Goal: Information Seeking & Learning: Learn about a topic

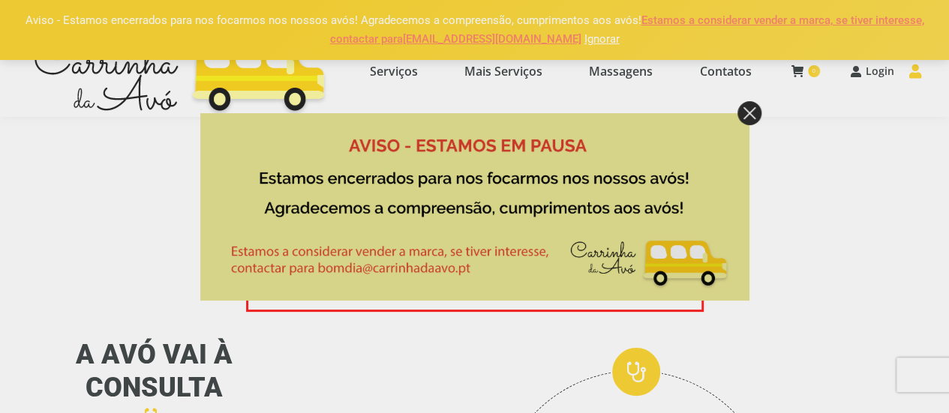
scroll to position [75, 0]
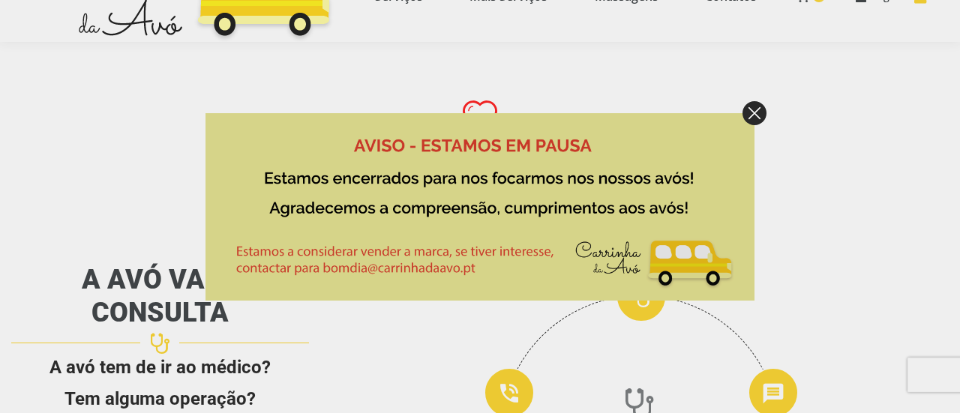
click at [761, 110] on img at bounding box center [755, 113] width 24 height 24
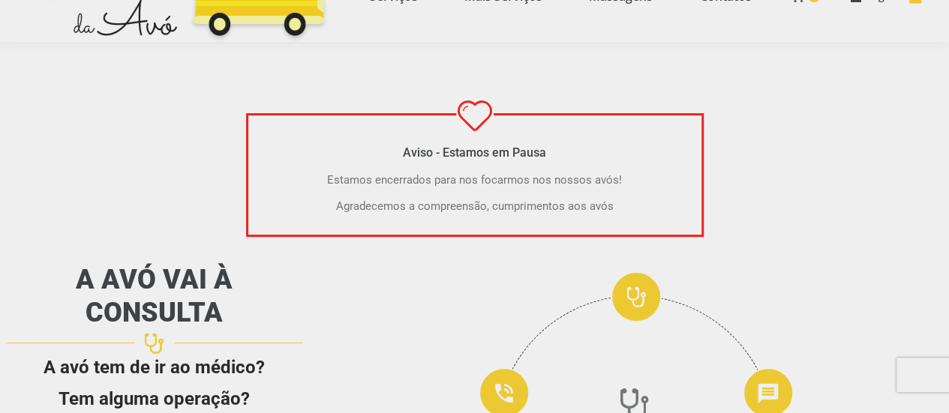
scroll to position [0, 0]
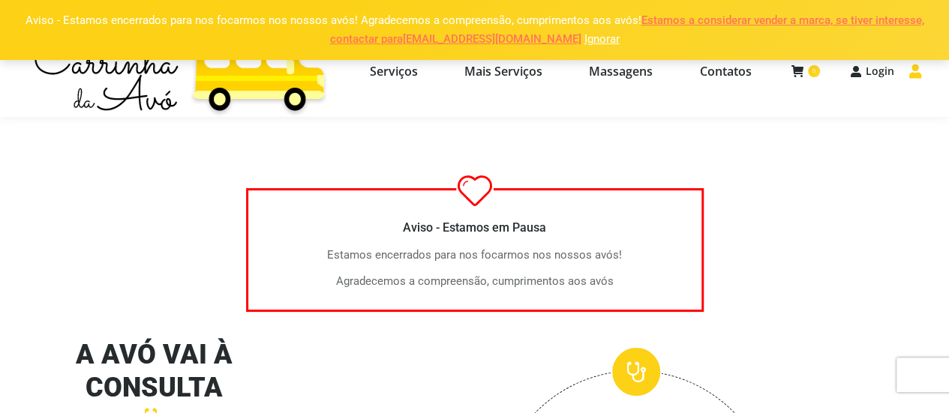
click at [584, 38] on link "Ignorar" at bounding box center [601, 39] width 35 height 14
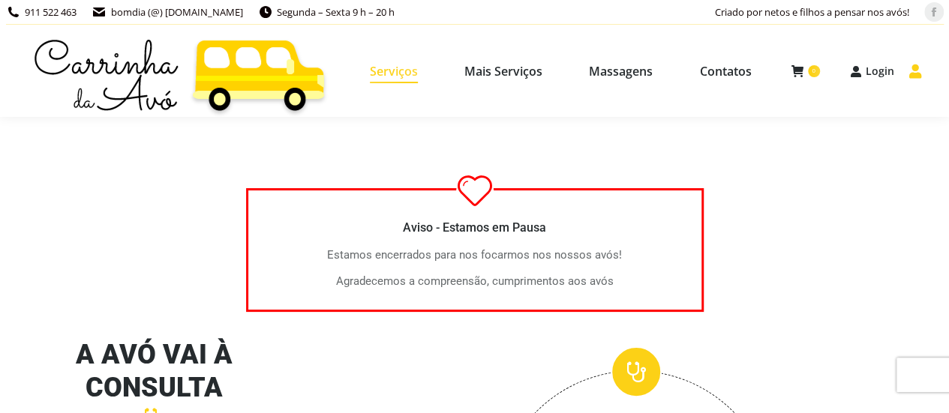
click at [413, 68] on span "Serviços" at bounding box center [394, 71] width 48 height 15
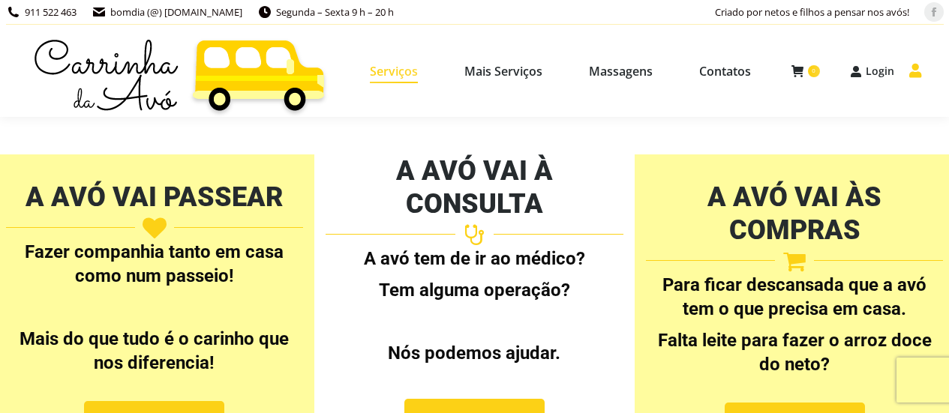
select select "[URL][DOMAIN_NAME]"
click at [500, 74] on span "Mais Serviços" at bounding box center [503, 71] width 78 height 15
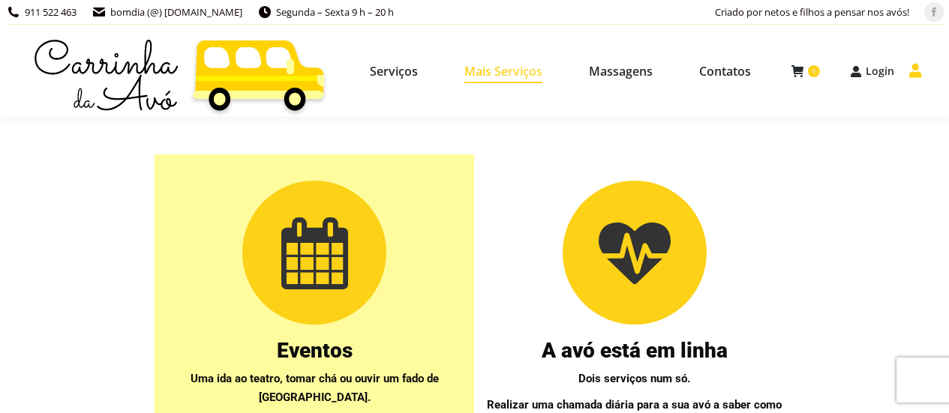
select select "[URL][DOMAIN_NAME]"
click at [629, 71] on span "Massagens" at bounding box center [621, 71] width 64 height 15
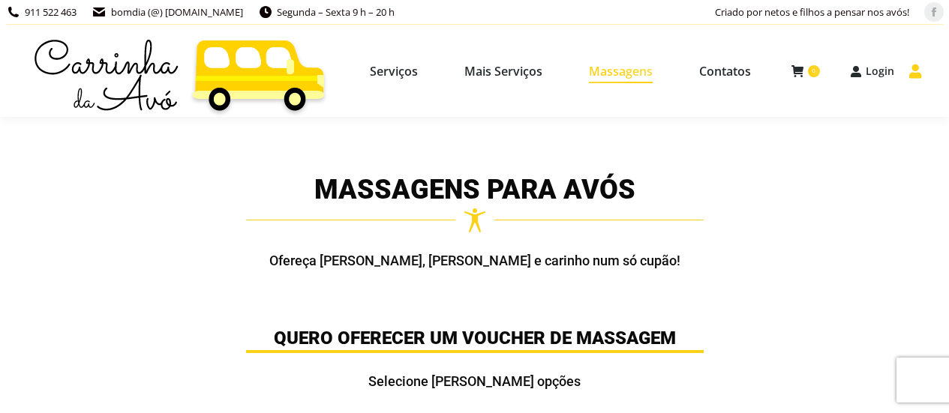
select select "https://www.carrinhadaavo.pt/massagens-para-avos/"
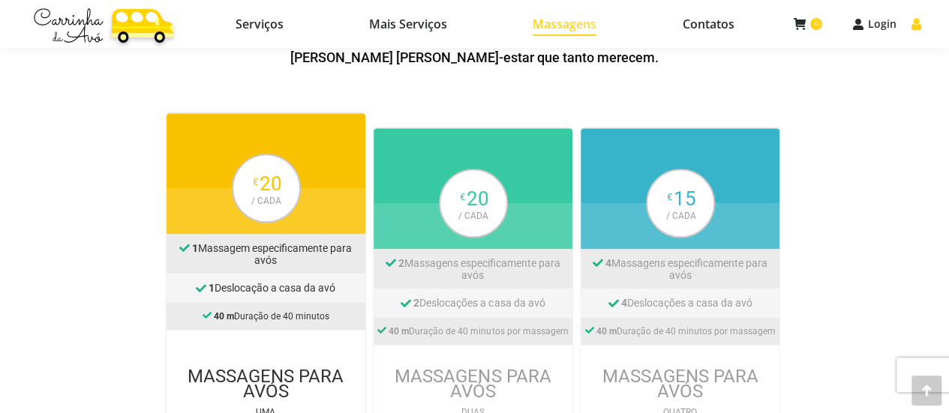
scroll to position [825, 0]
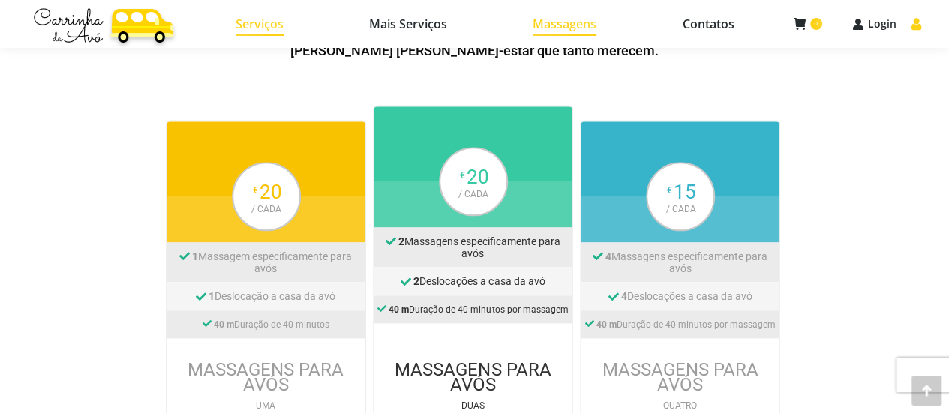
click at [257, 23] on span "Serviços" at bounding box center [260, 24] width 48 height 15
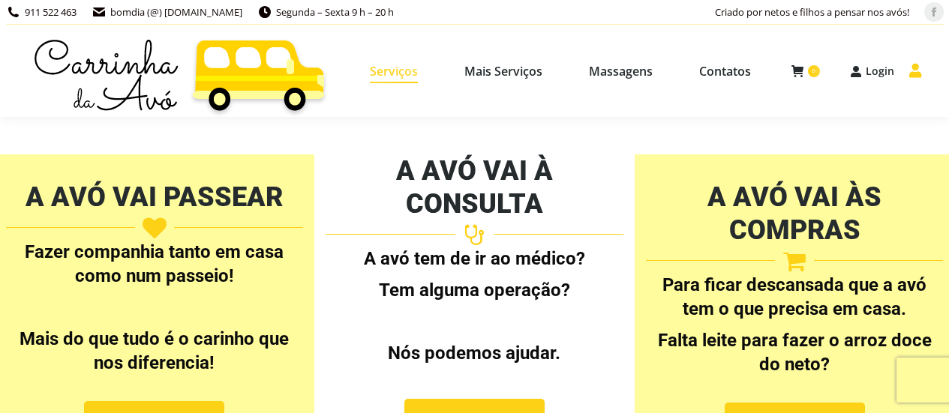
select select "[URL][DOMAIN_NAME]"
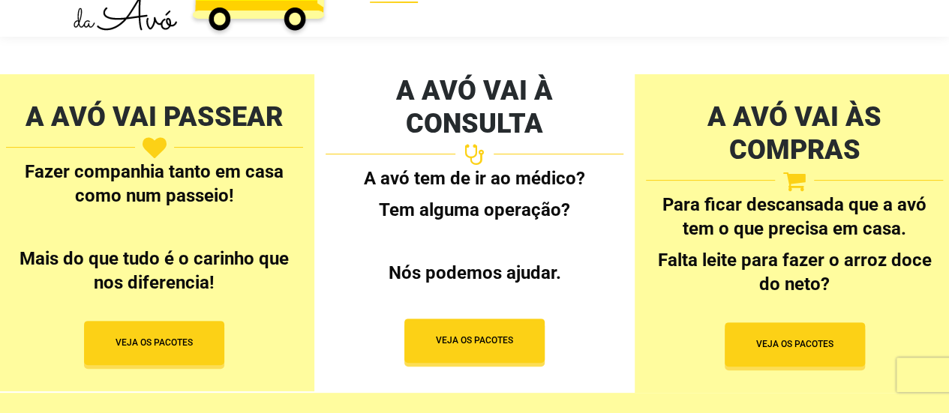
scroll to position [57, 0]
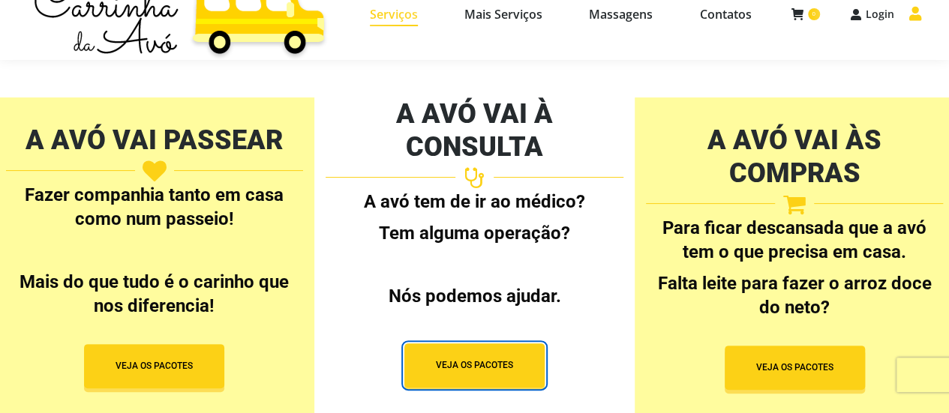
click at [487, 359] on span "VEJA OS PACOTES" at bounding box center [474, 365] width 77 height 13
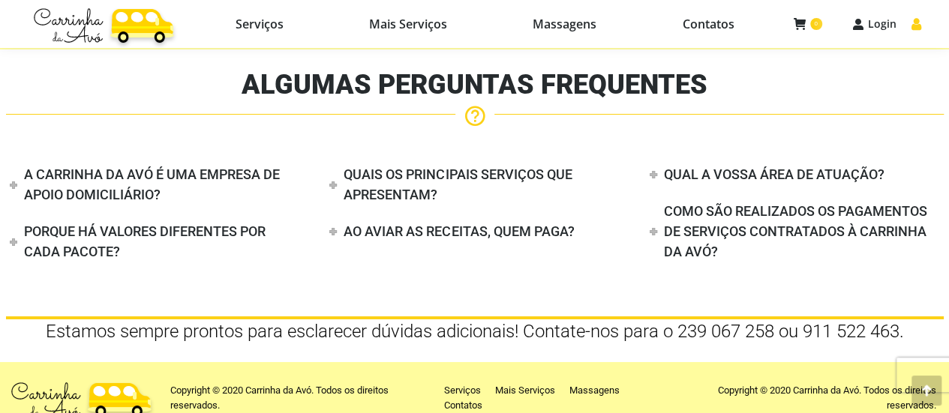
scroll to position [2646, 0]
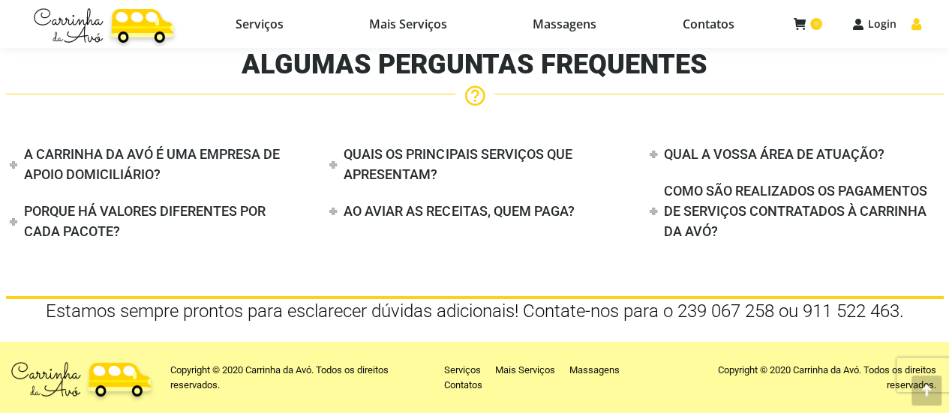
click at [135, 19] on img at bounding box center [103, 24] width 149 height 47
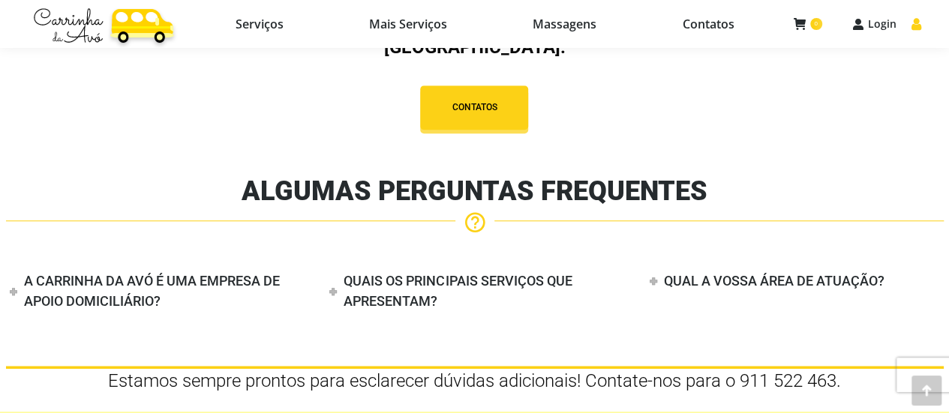
scroll to position [3372, 0]
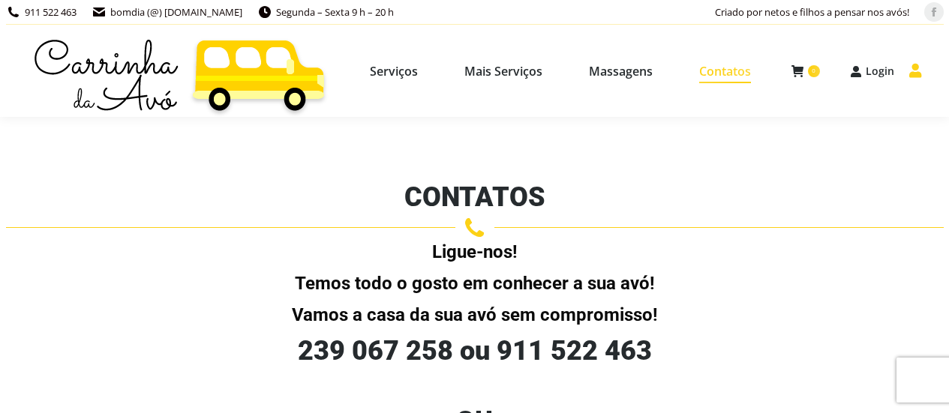
select select "https://www.carrinhadaavo.pt/contatos-apoio-domiciliario-coimbra/"
click at [396, 76] on span "Serviços" at bounding box center [394, 71] width 48 height 15
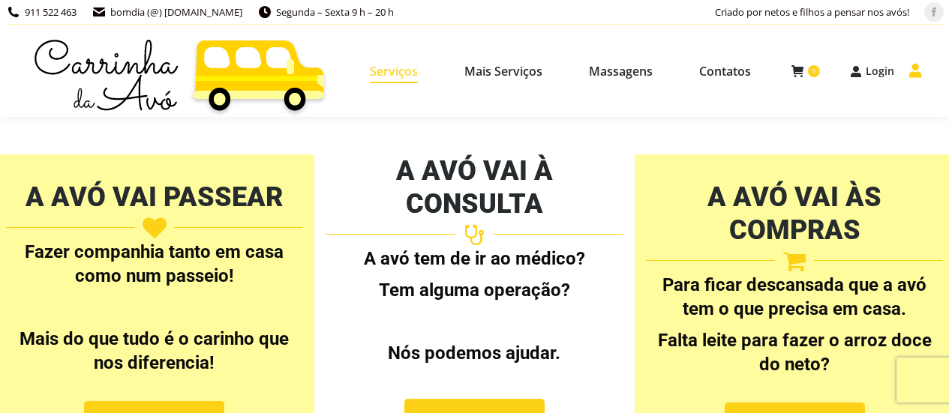
select select "https://www.carrinhadaavo.pt/pacotes-apoio-domiciliario-coimbra/"
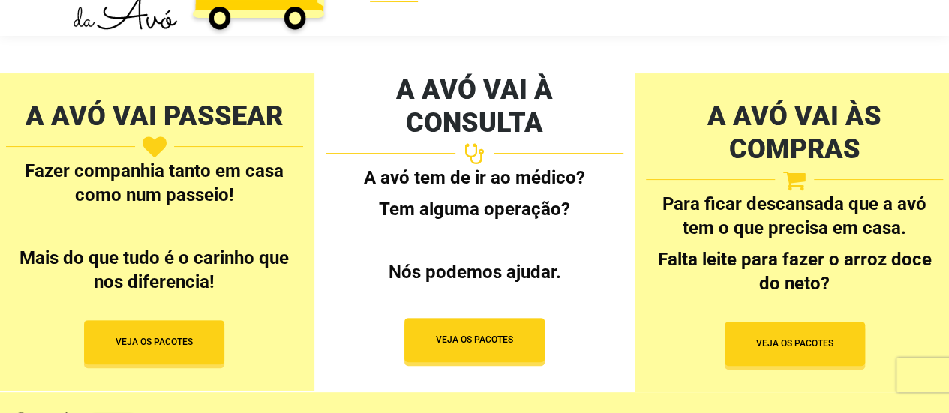
scroll to position [132, 0]
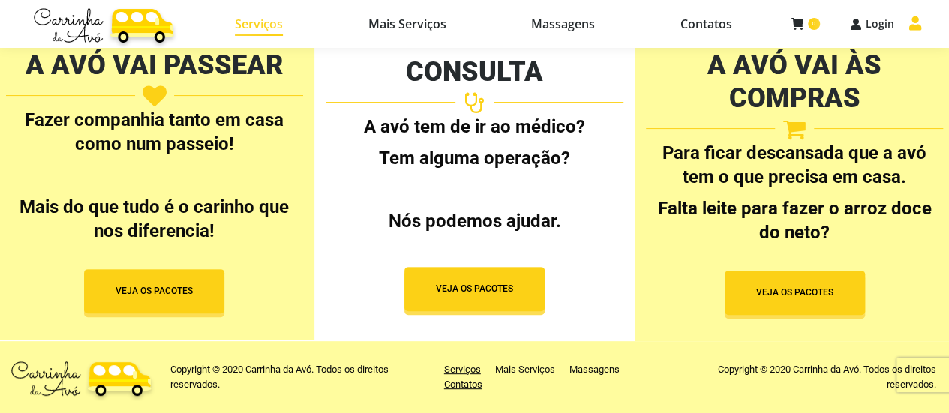
click at [461, 389] on span "Contatos" at bounding box center [463, 384] width 38 height 15
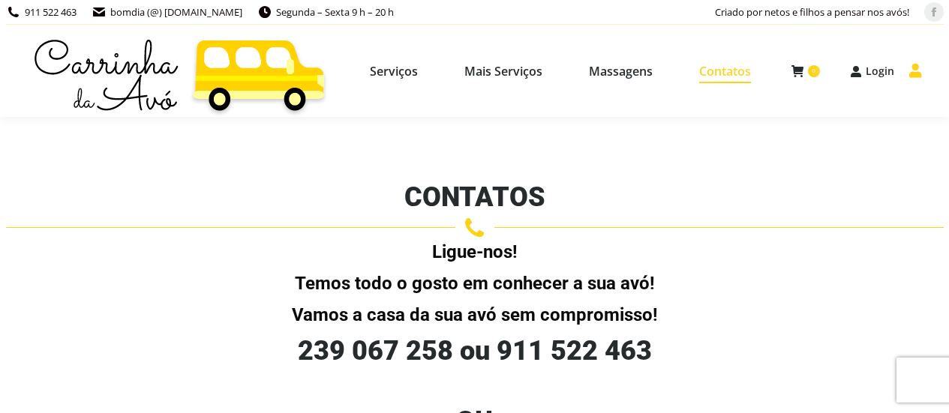
select select "[URL][DOMAIN_NAME]"
click at [387, 70] on span "Serviços" at bounding box center [394, 71] width 48 height 15
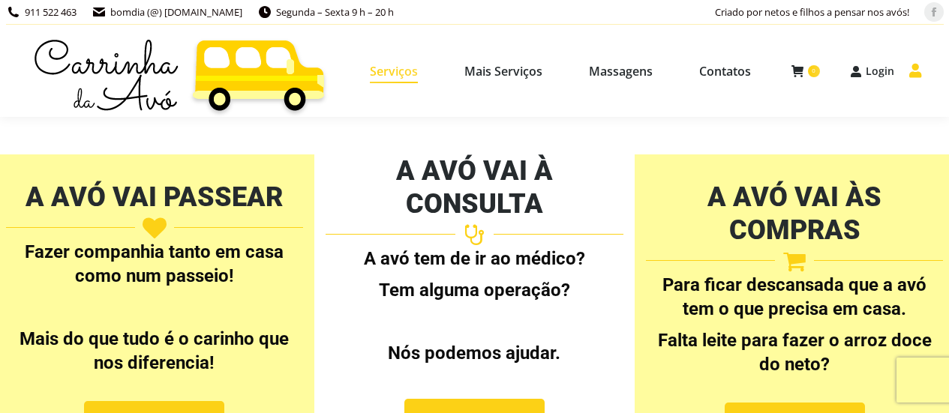
select select "[URL][DOMAIN_NAME]"
click at [501, 79] on span "Mais Serviços" at bounding box center [503, 71] width 78 height 15
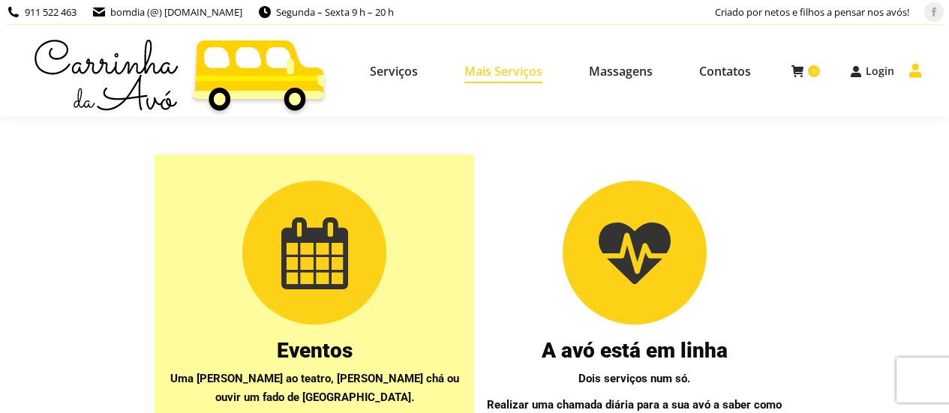
select select "[URL][DOMAIN_NAME]"
click at [741, 71] on span "Contatos" at bounding box center [725, 71] width 52 height 15
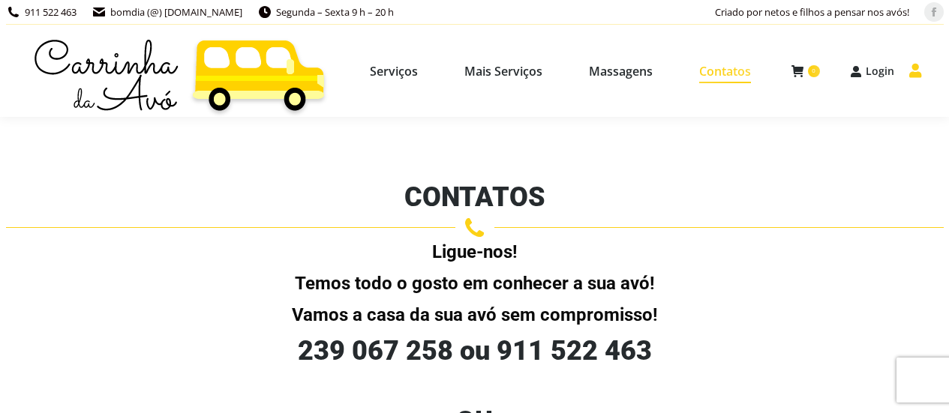
select select "https://www.carrinhadaavo.pt/contatos-apoio-domiciliario-coimbra/"
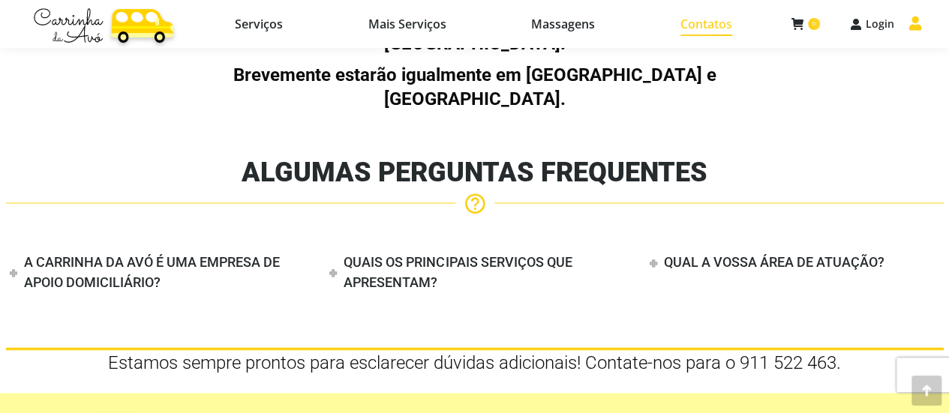
scroll to position [1092, 0]
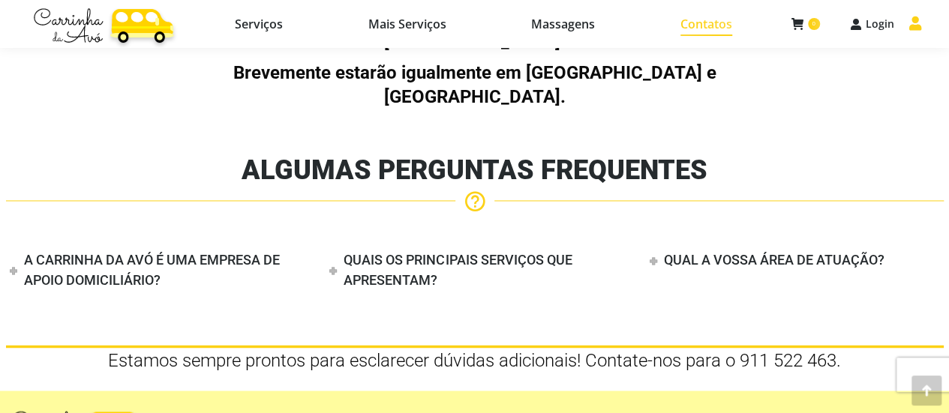
click at [750, 252] on h4 "QUAL A VOSSA ÁREA DE ATUAÇÃO?" at bounding box center [774, 260] width 221 height 16
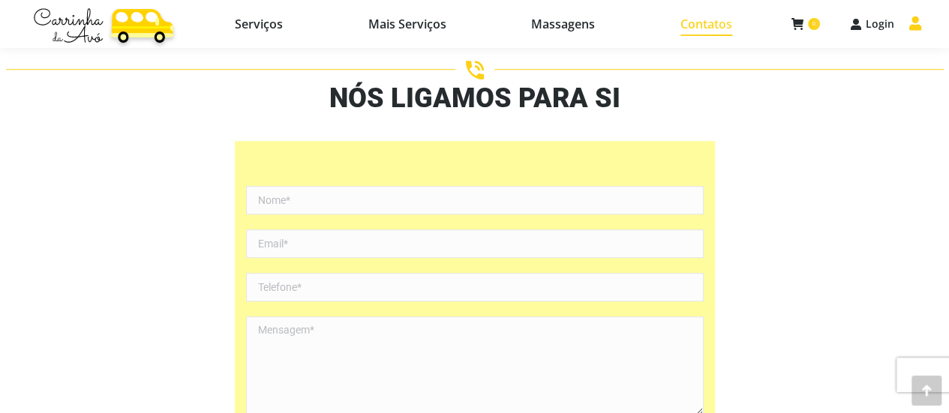
scroll to position [0, 0]
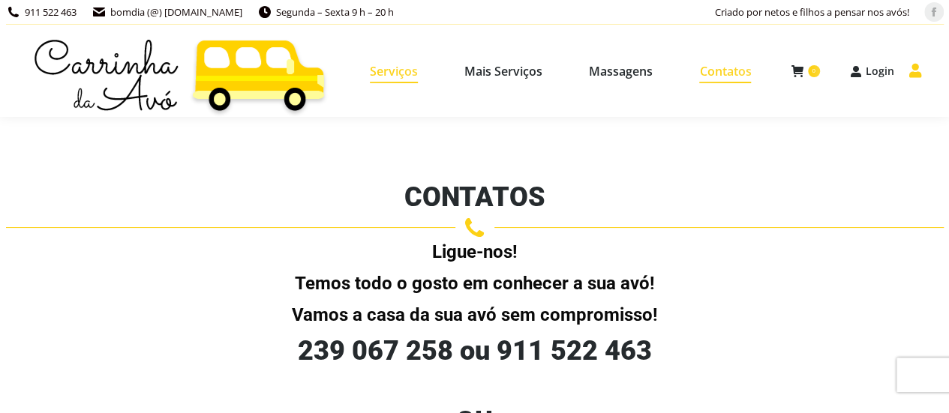
click at [401, 71] on span "Serviços" at bounding box center [394, 71] width 48 height 15
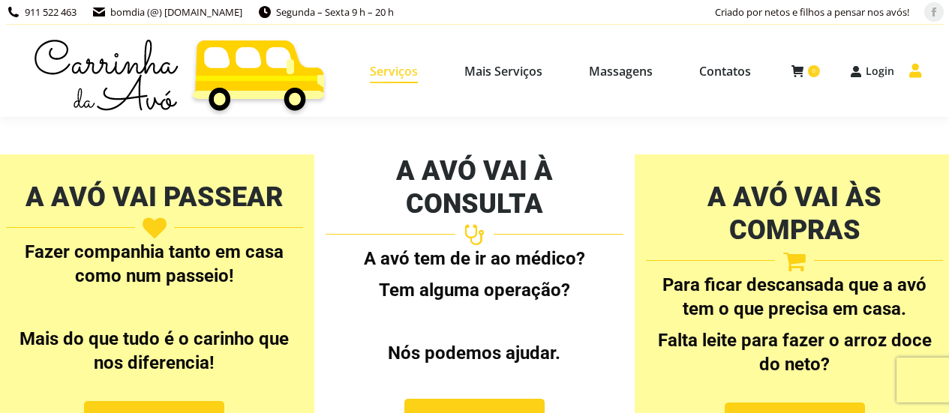
select select "[URL][DOMAIN_NAME]"
click at [724, 79] on span "Contatos" at bounding box center [725, 71] width 52 height 15
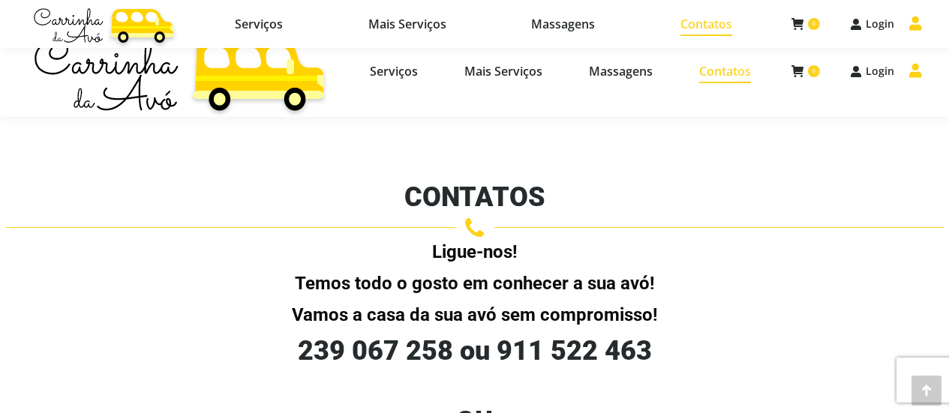
select select "[URL][DOMAIN_NAME]"
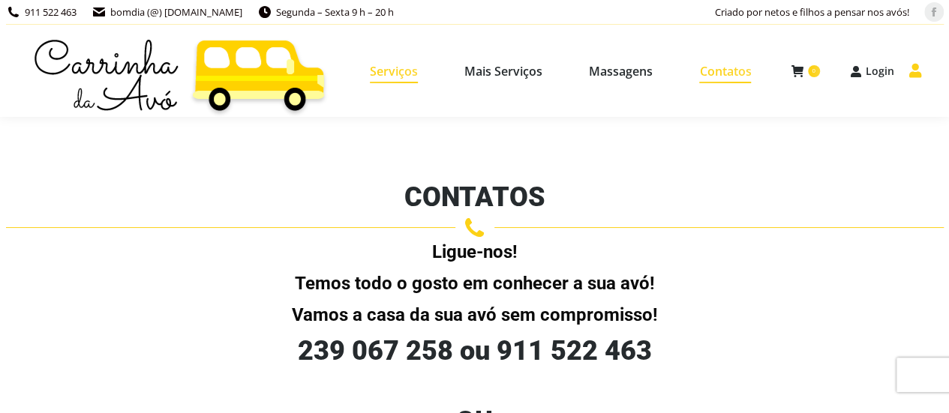
click at [398, 74] on span "Serviços" at bounding box center [394, 71] width 48 height 15
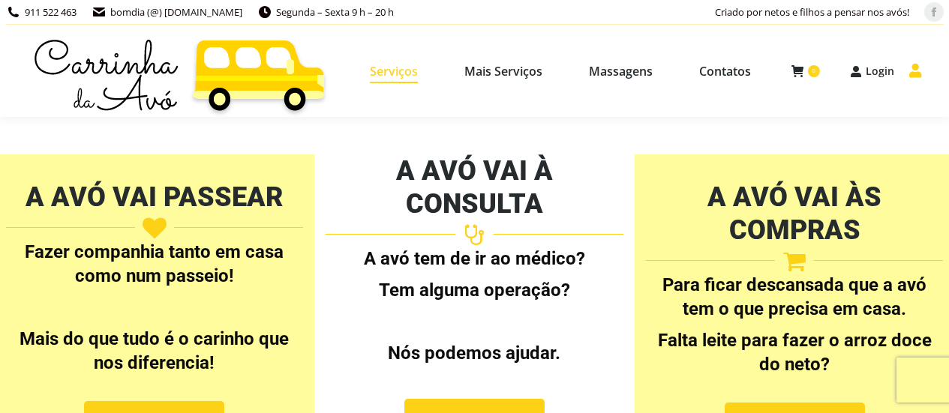
select select "[URL][DOMAIN_NAME]"
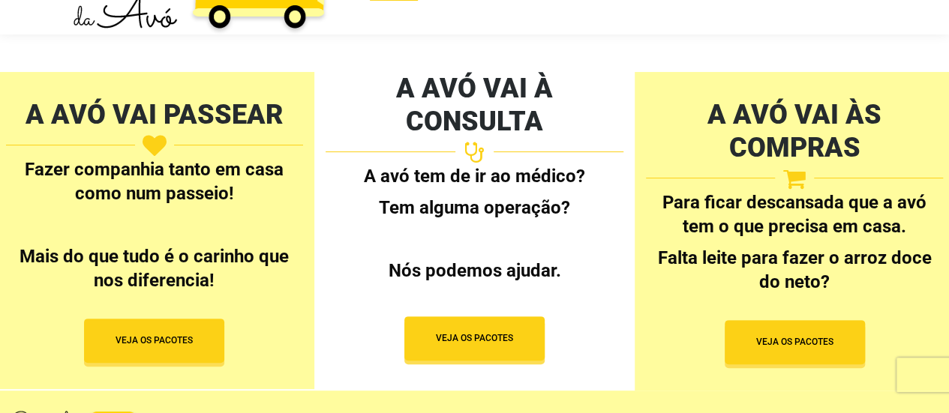
scroll to position [132, 0]
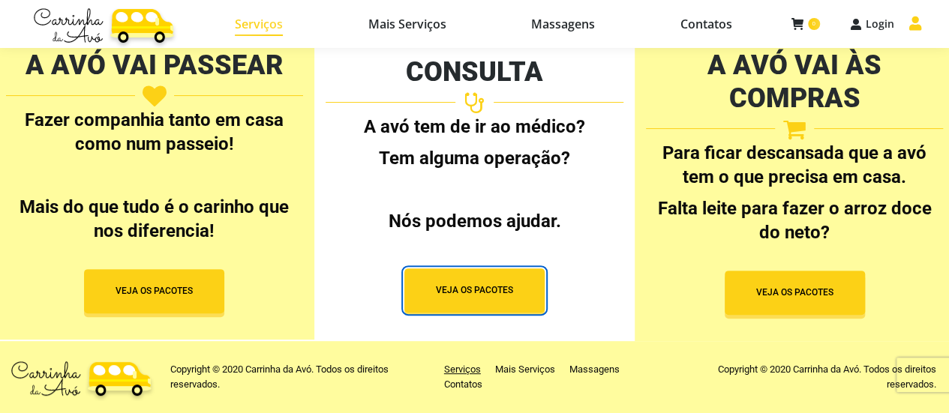
click at [471, 269] on button "VEJA OS PACOTES" at bounding box center [474, 291] width 140 height 44
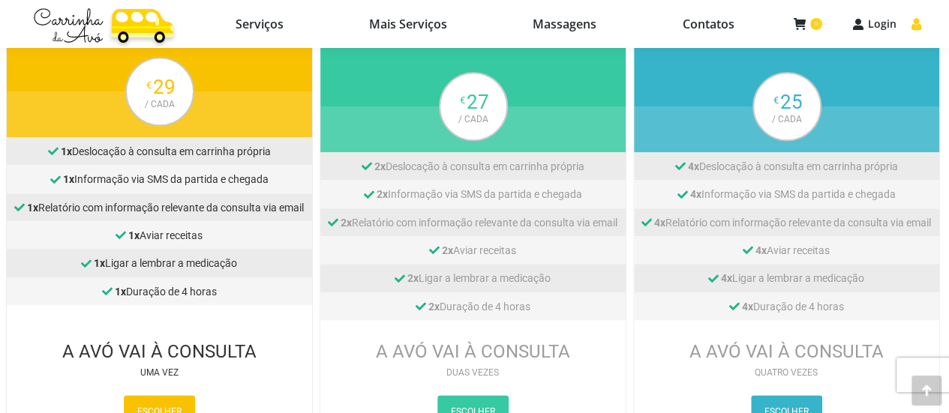
scroll to position [675, 0]
